Goal: Check status

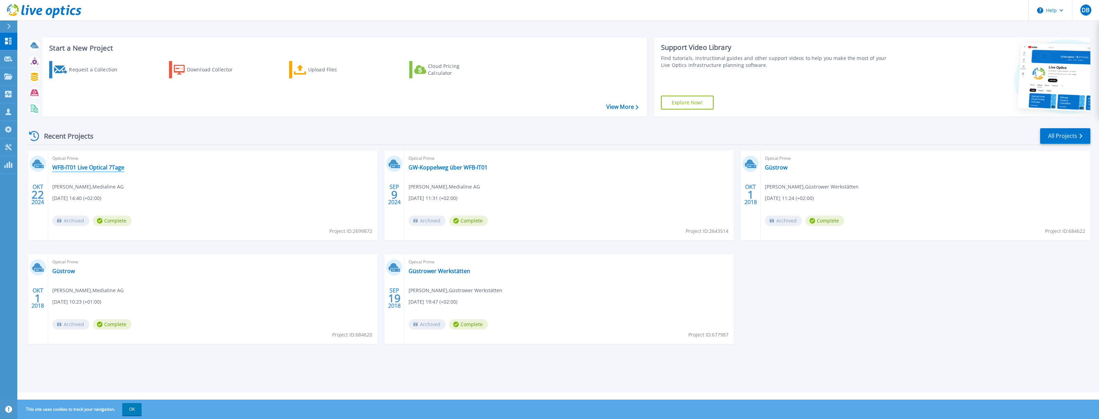
click at [80, 167] on link "WFB-IT01 Live Optical 7Tage" at bounding box center [88, 167] width 72 height 7
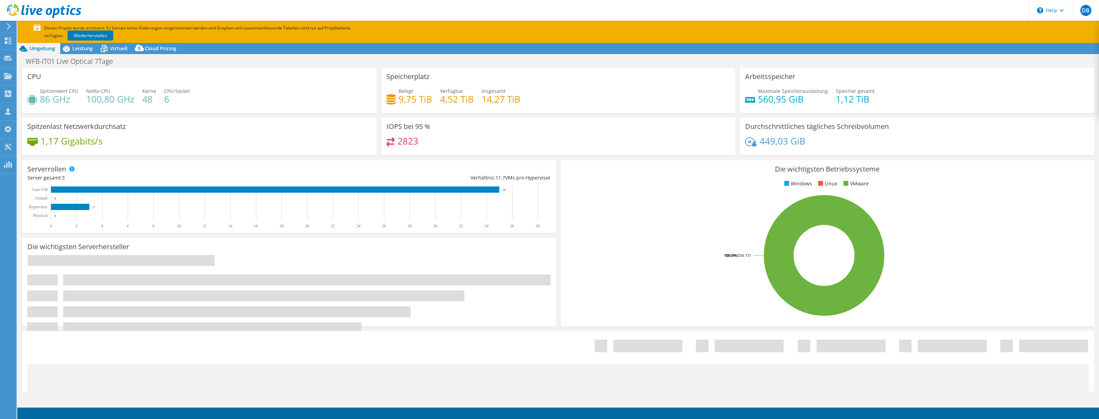
select select "USD"
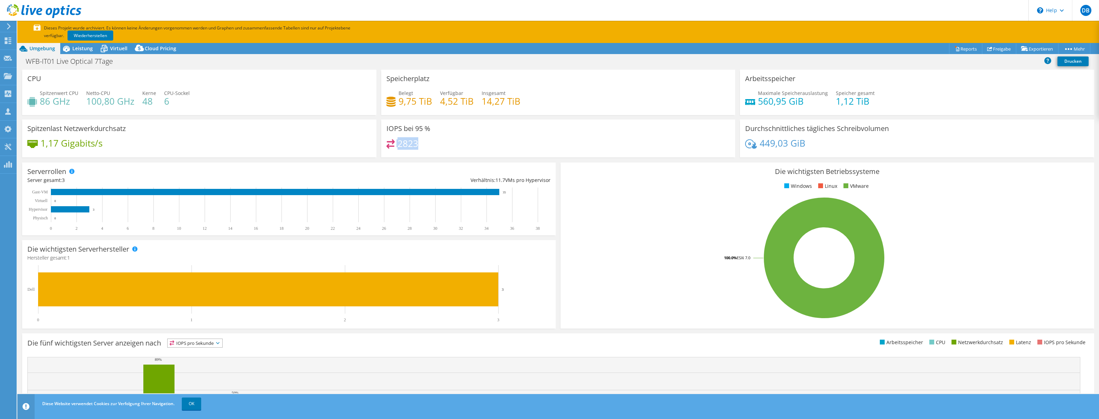
drag, startPoint x: 419, startPoint y: 145, endPoint x: 422, endPoint y: 164, distance: 19.5
click at [395, 143] on div "2823" at bounding box center [558, 146] width 344 height 15
